Goal: Task Accomplishment & Management: Complete application form

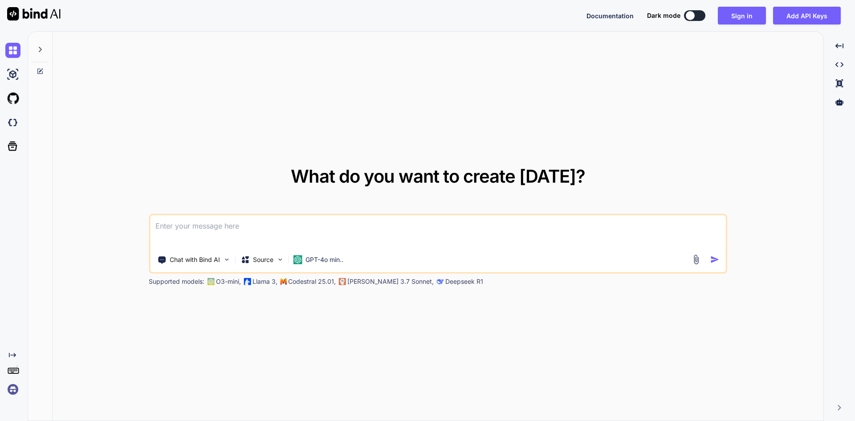
click at [42, 54] on div at bounding box center [40, 47] width 17 height 31
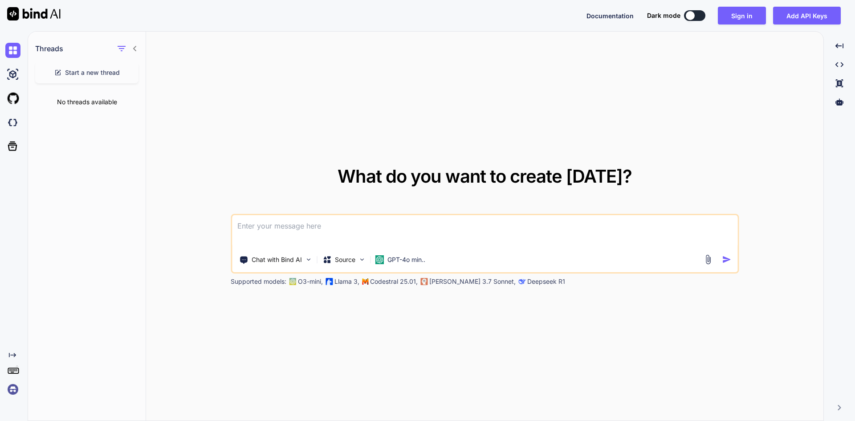
click at [138, 47] on icon at bounding box center [134, 48] width 7 height 7
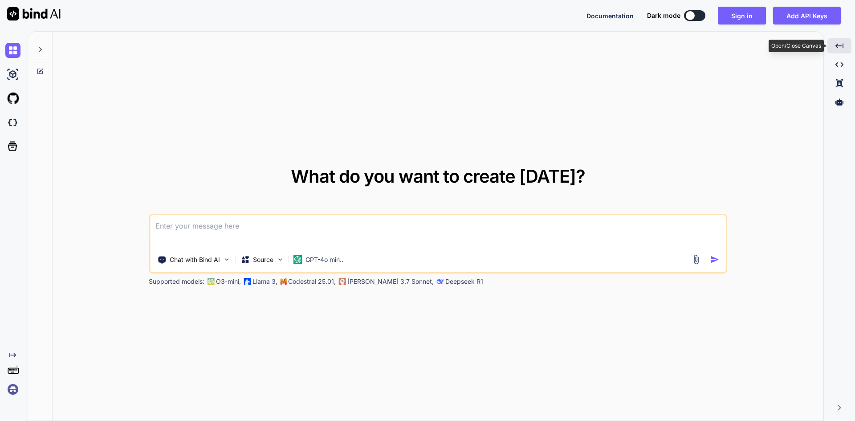
click at [846, 48] on div "Created with Pixso." at bounding box center [840, 45] width 24 height 15
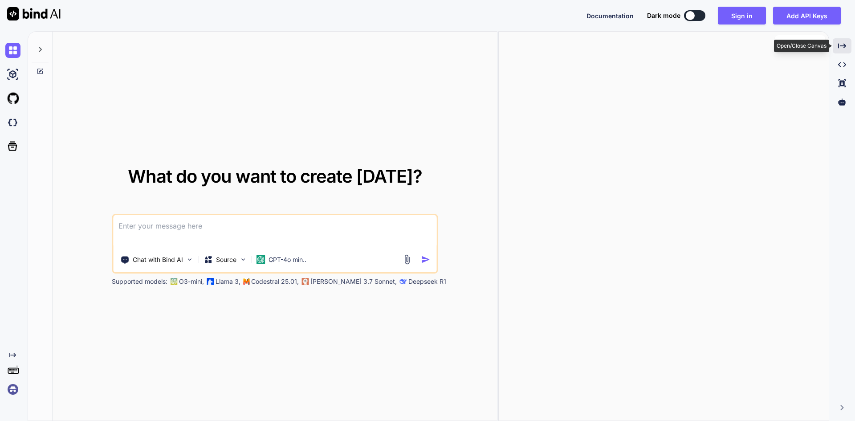
click at [846, 48] on icon "Created with Pixso." at bounding box center [842, 46] width 8 height 8
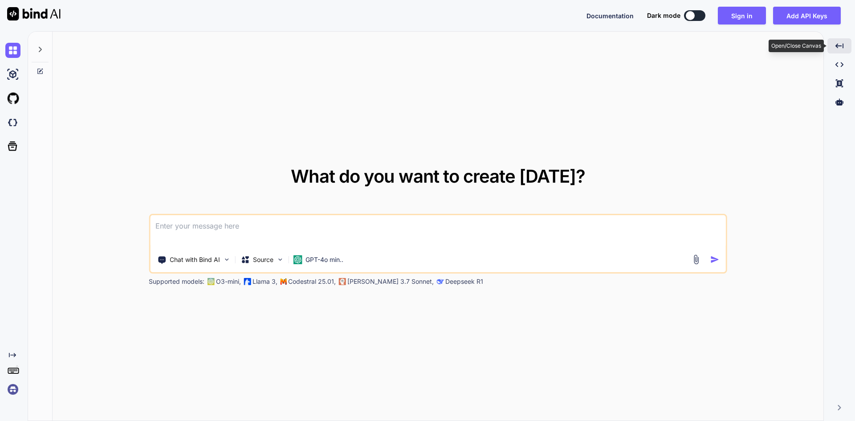
click at [846, 48] on div "Created with Pixso." at bounding box center [840, 45] width 24 height 15
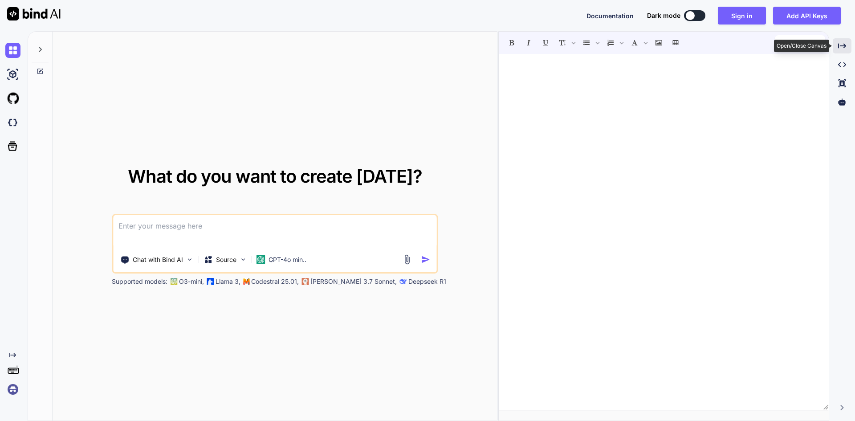
click at [846, 48] on icon "Created with Pixso." at bounding box center [842, 46] width 8 height 8
type textarea "x"
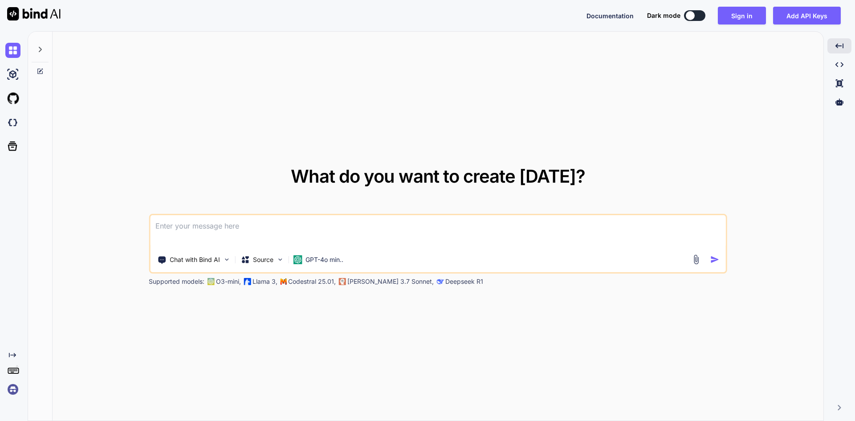
click at [290, 234] on textarea at bounding box center [438, 231] width 576 height 33
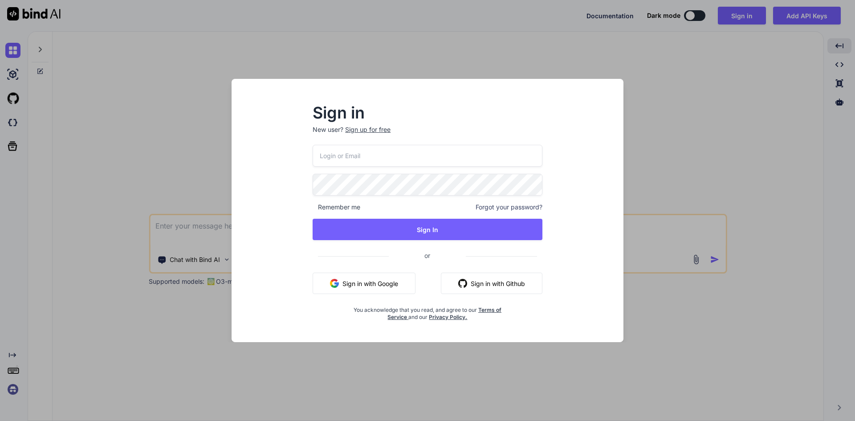
click at [192, 124] on div "Sign in New user? Sign up for free Remember me Forgot your password? Sign In or…" at bounding box center [427, 210] width 855 height 421
